Goal: Task Accomplishment & Management: Use online tool/utility

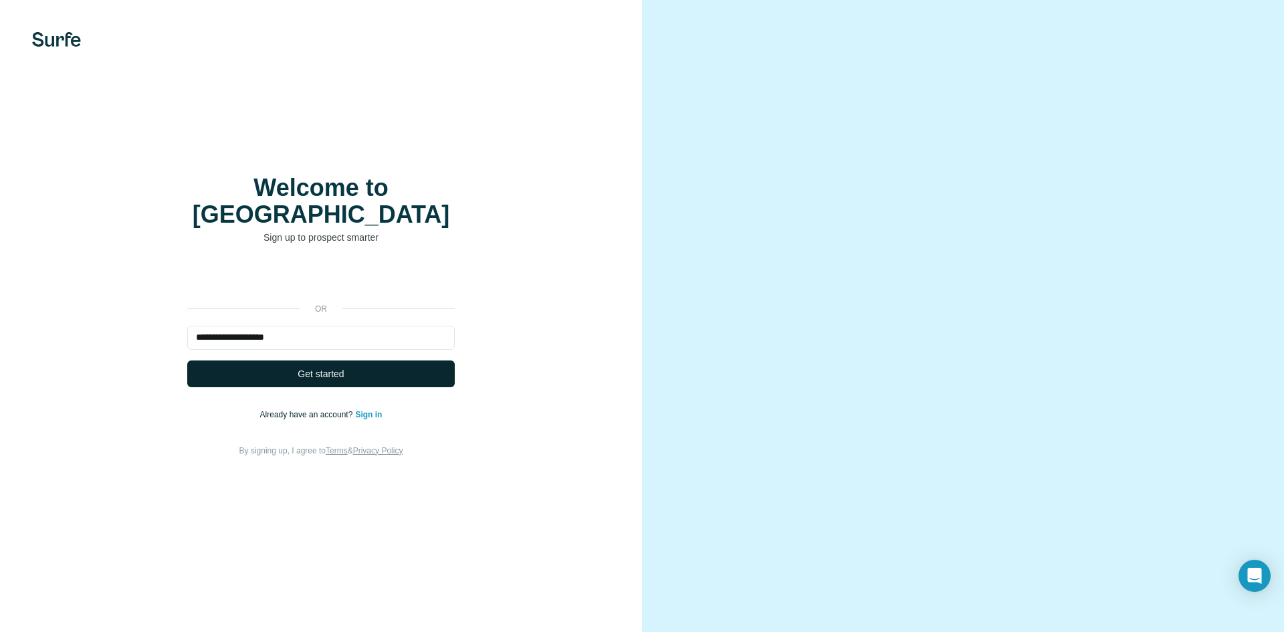
type input "**********"
click at [316, 367] on span "Get started" at bounding box center [321, 373] width 46 height 13
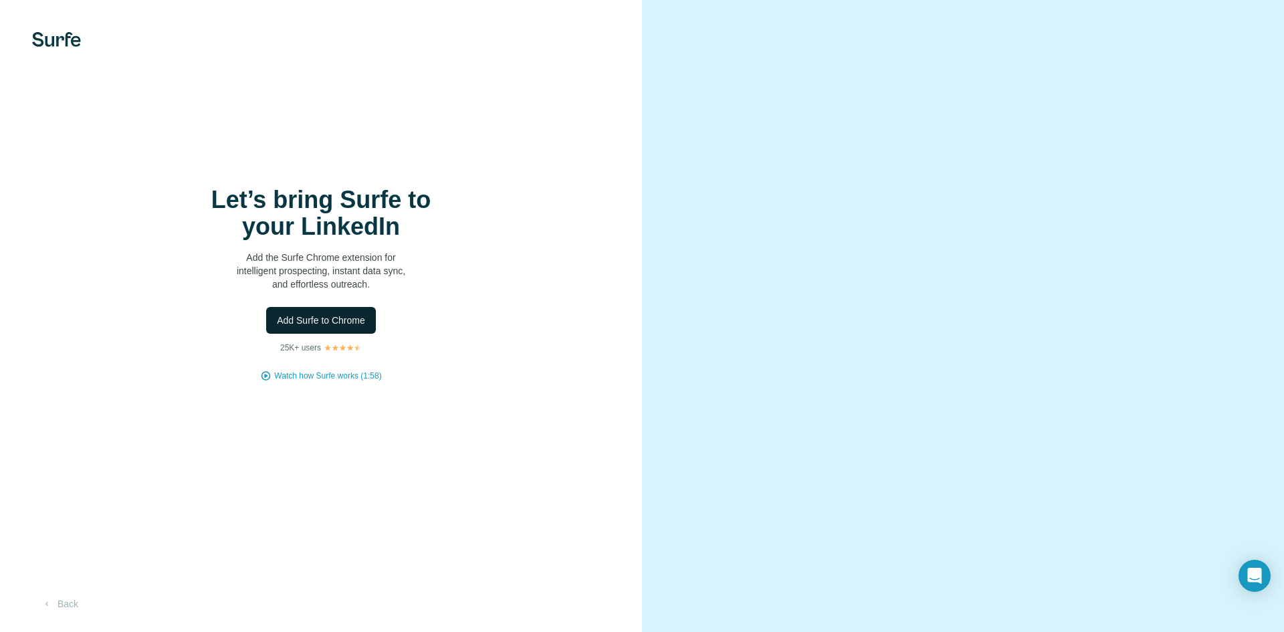
click at [317, 329] on button "Add Surfe to Chrome" at bounding box center [321, 320] width 110 height 27
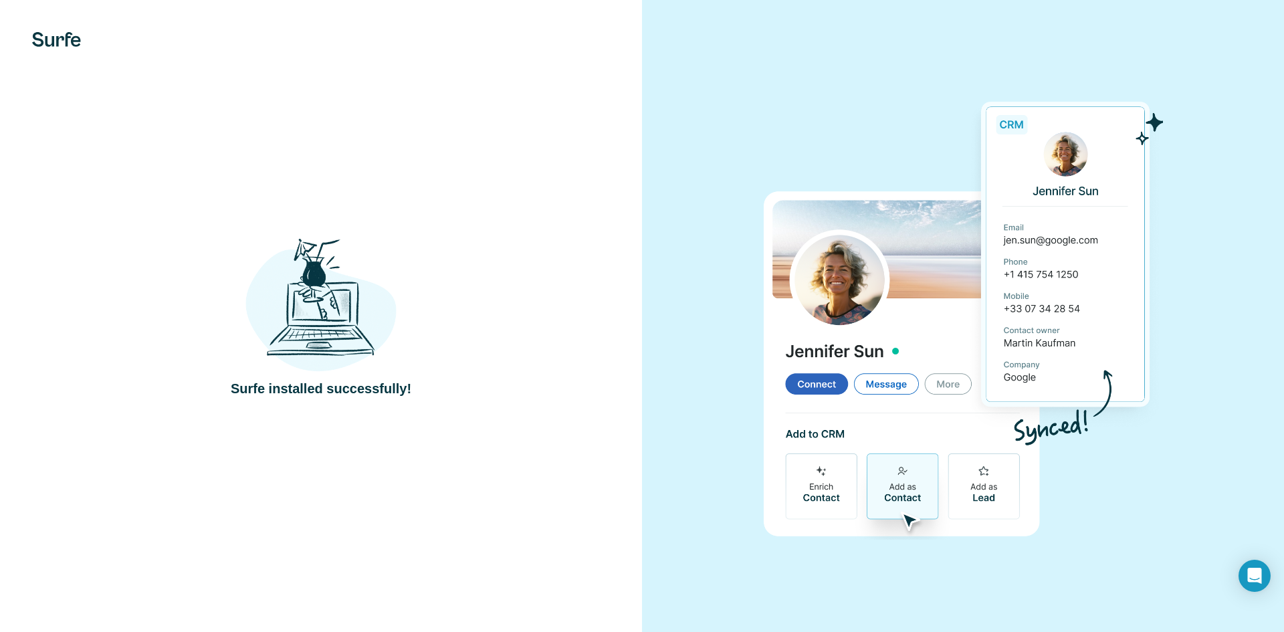
click at [507, 136] on div "Surfe installed successfully!" at bounding box center [321, 316] width 642 height 632
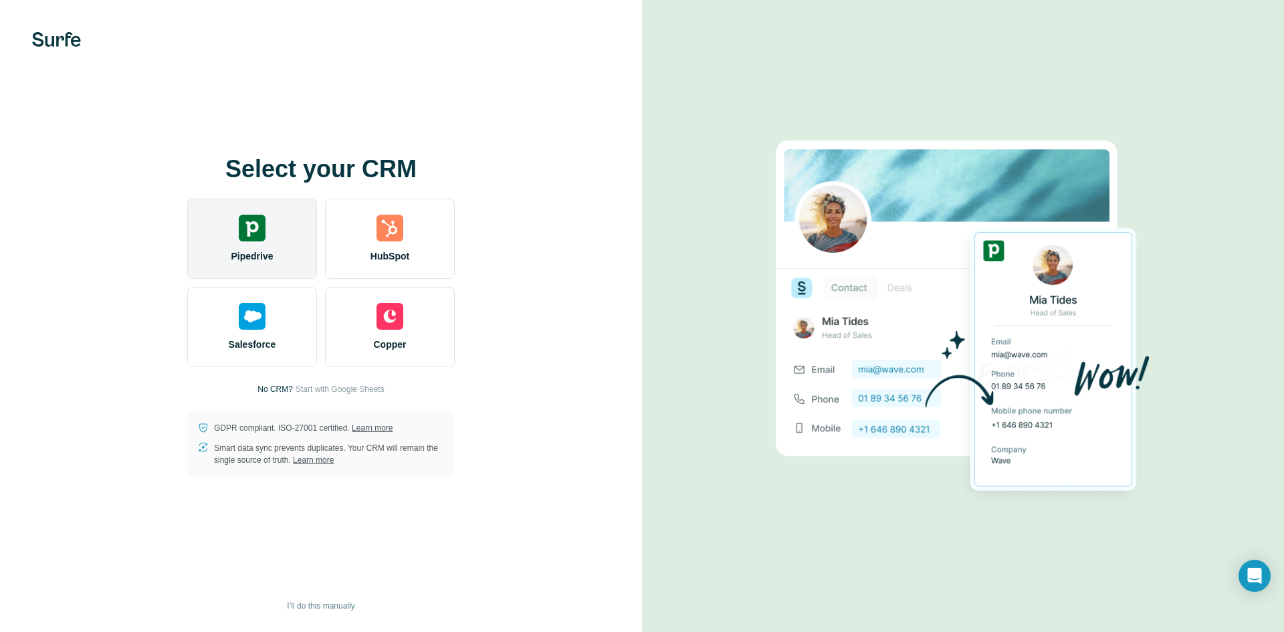
click at [278, 218] on div "Pipedrive" at bounding box center [252, 239] width 130 height 80
click at [213, 231] on div "Pipedrive" at bounding box center [252, 239] width 130 height 80
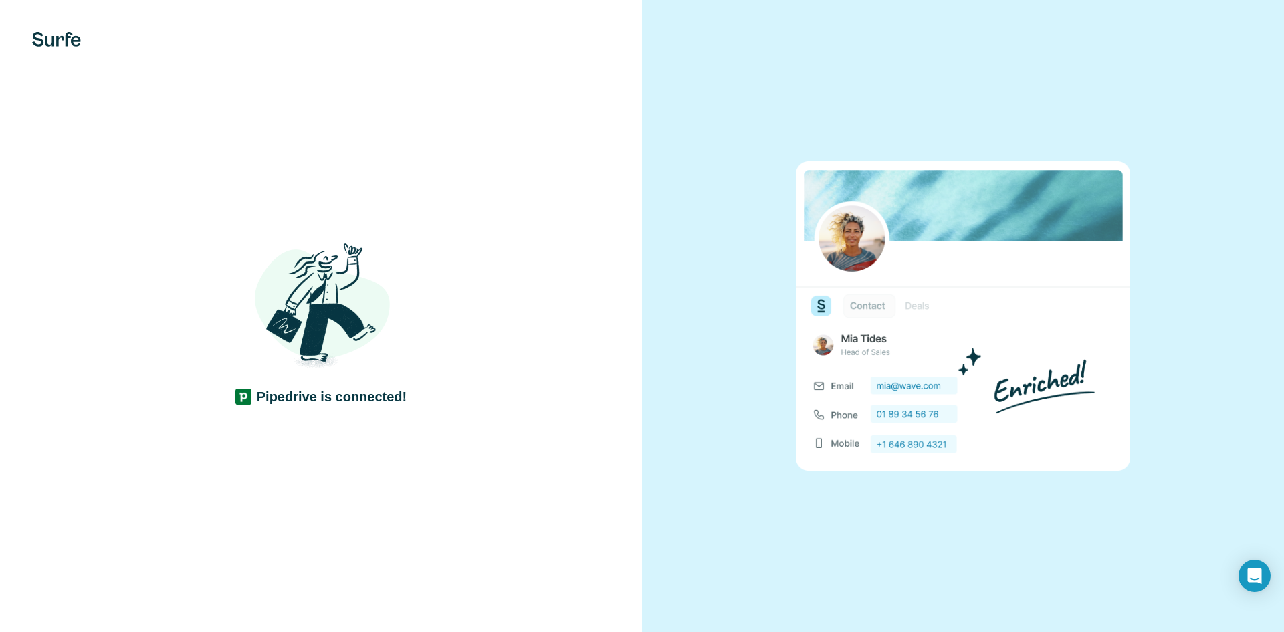
click at [669, 453] on div at bounding box center [963, 316] width 642 height 632
click at [231, 138] on div "Pipedrive is connected!" at bounding box center [321, 316] width 642 height 632
click at [386, 155] on div "Pipedrive is connected!" at bounding box center [321, 316] width 642 height 632
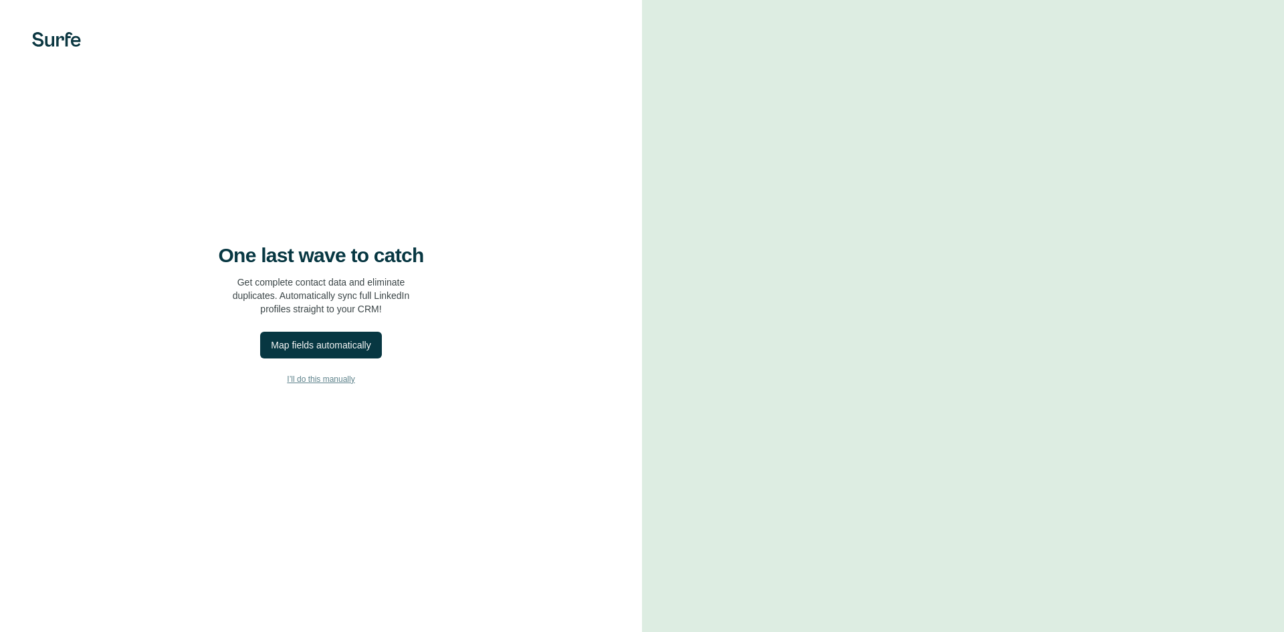
click at [289, 384] on span "I’ll do this manually" at bounding box center [321, 379] width 68 height 12
click at [296, 379] on span "I’ll do this manually" at bounding box center [321, 379] width 68 height 12
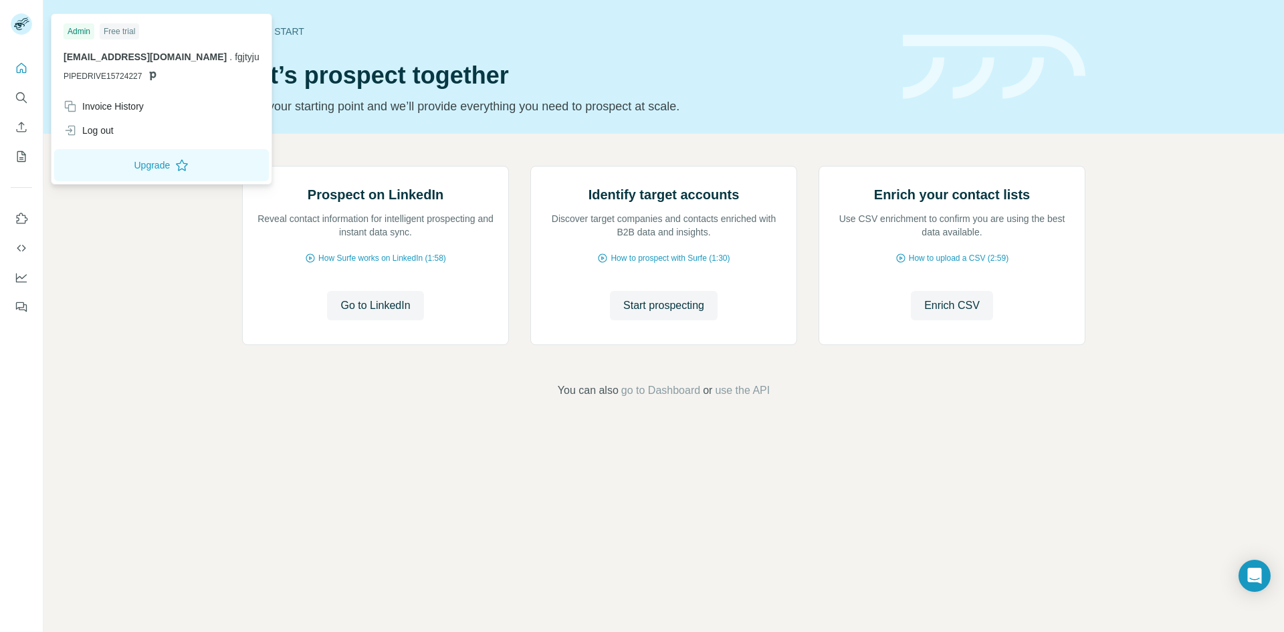
click at [19, 29] on rect at bounding box center [21, 23] width 21 height 21
click at [146, 223] on div "Prospect on LinkedIn Reveal contact information for intelligent prospecting and…" at bounding box center [663, 282] width 1240 height 297
click at [27, 23] on rect at bounding box center [21, 23] width 21 height 21
click at [120, 122] on div "Log out" at bounding box center [161, 130] width 212 height 24
